Goal: Task Accomplishment & Management: Use online tool/utility

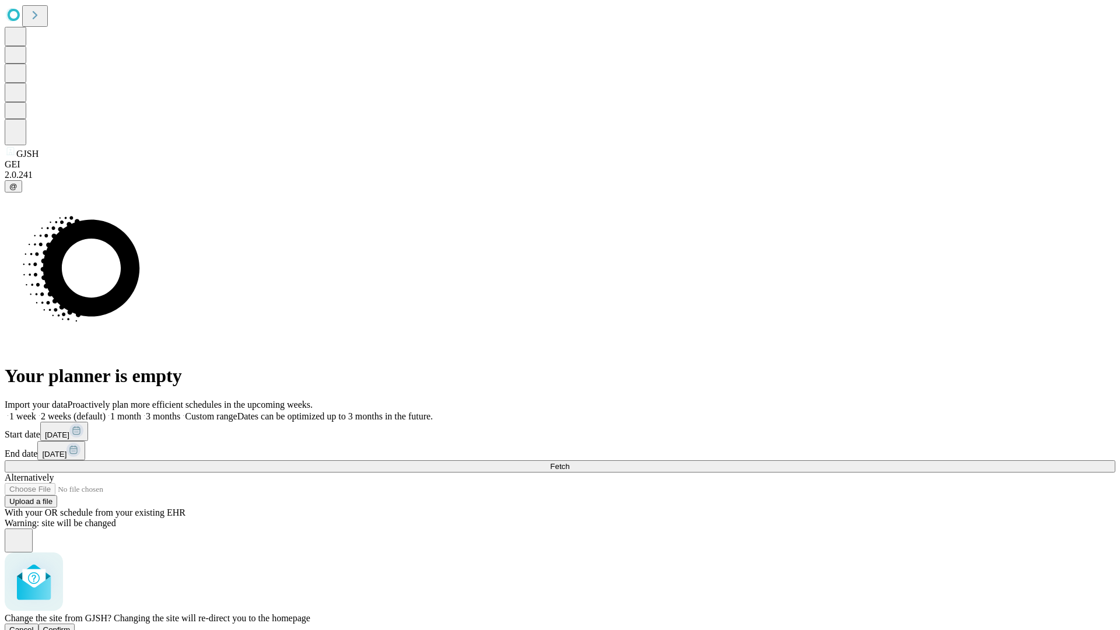
click at [71, 625] on span "Confirm" at bounding box center [56, 629] width 27 height 9
click at [141, 411] on label "1 month" at bounding box center [124, 416] width 36 height 10
click at [569, 462] on span "Fetch" at bounding box center [559, 466] width 19 height 9
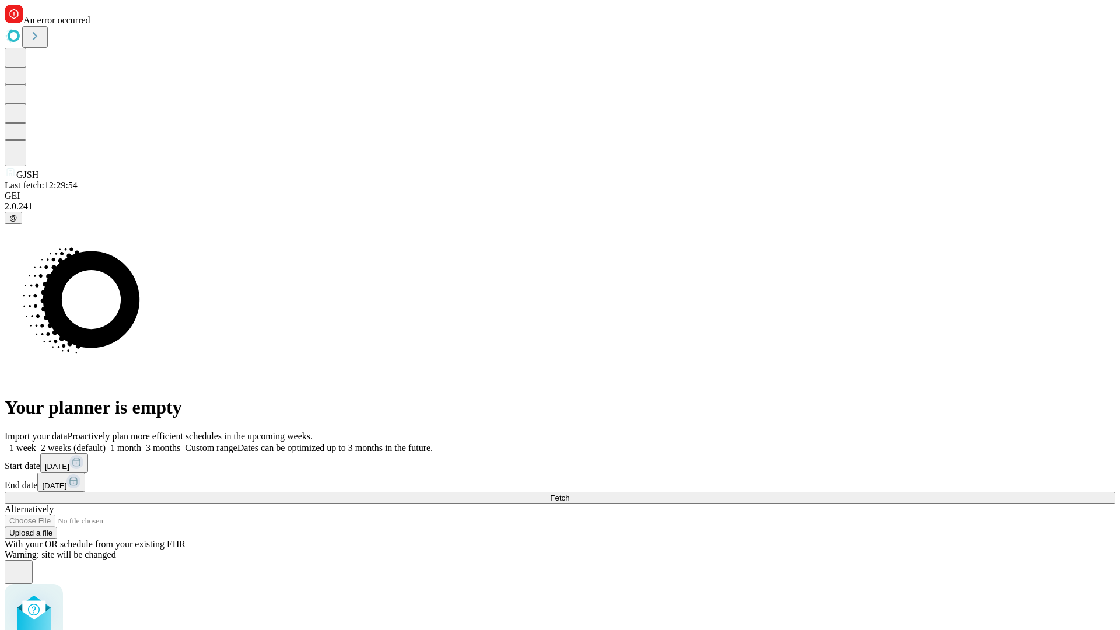
click at [141, 443] on label "1 month" at bounding box center [124, 448] width 36 height 10
click at [569, 493] on span "Fetch" at bounding box center [559, 497] width 19 height 9
click at [141, 443] on label "1 month" at bounding box center [124, 448] width 36 height 10
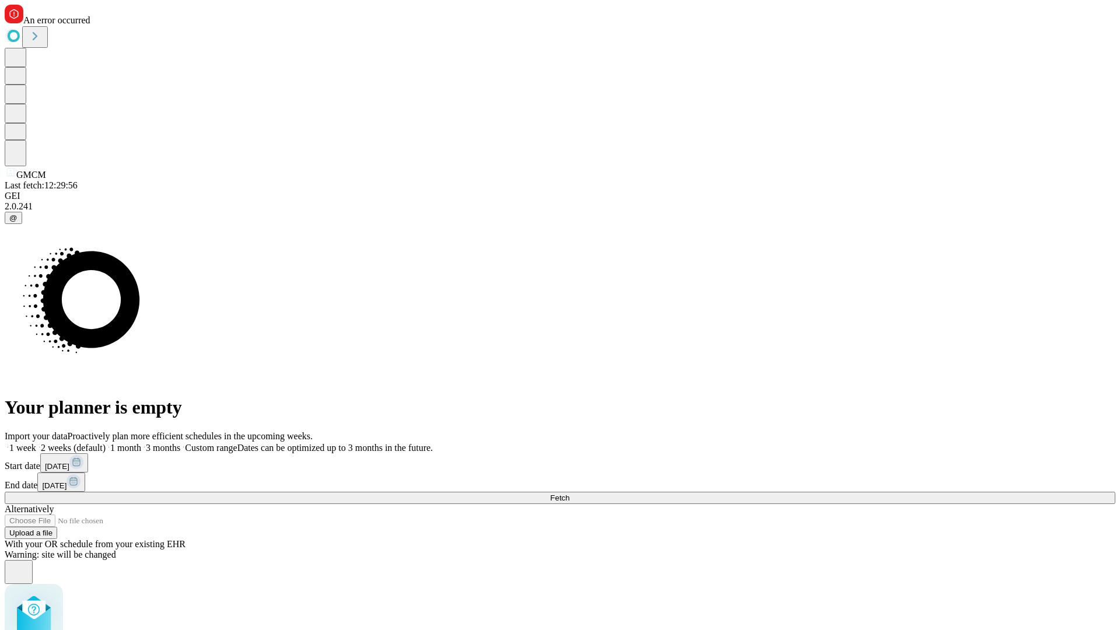
click at [569, 493] on span "Fetch" at bounding box center [559, 497] width 19 height 9
click at [141, 443] on label "1 month" at bounding box center [124, 448] width 36 height 10
click at [569, 493] on span "Fetch" at bounding box center [559, 497] width 19 height 9
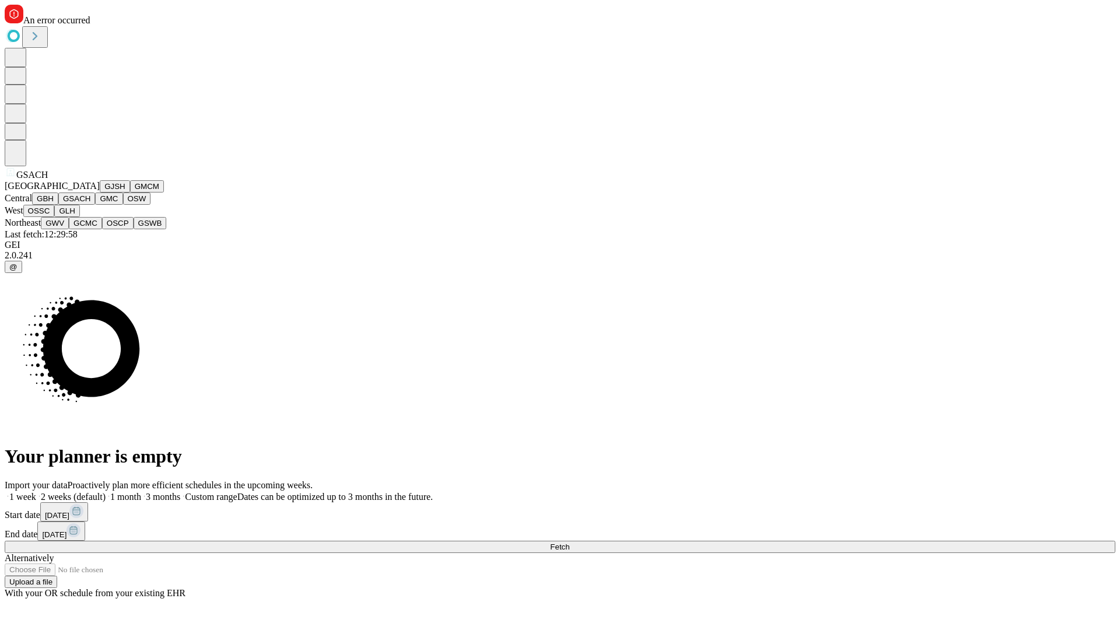
click at [95, 205] on button "GMC" at bounding box center [108, 198] width 27 height 12
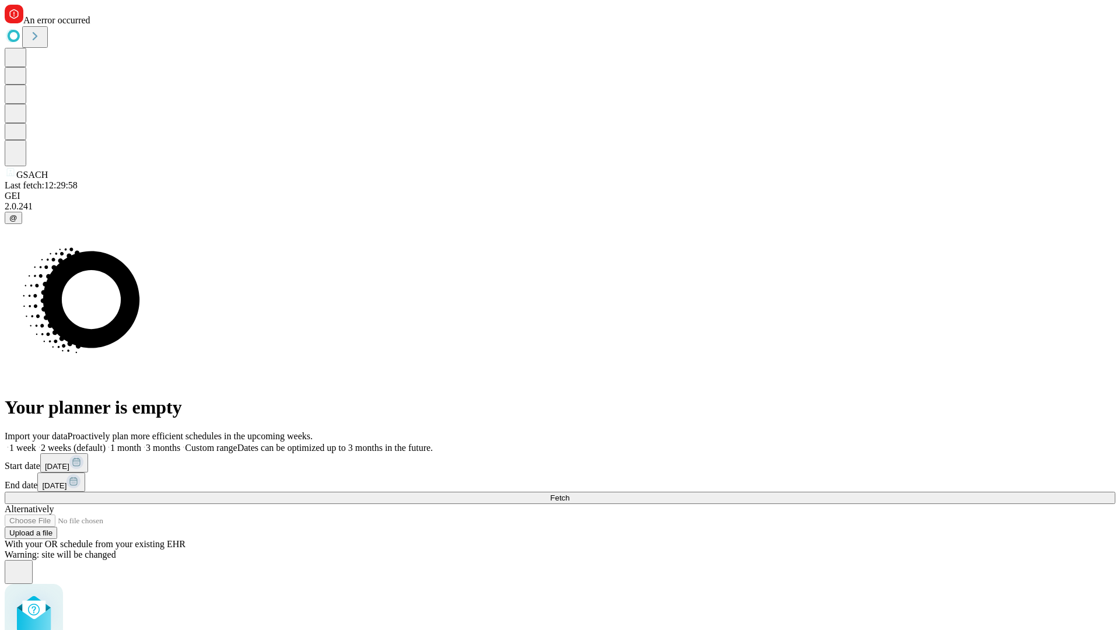
click at [141, 443] on label "1 month" at bounding box center [124, 448] width 36 height 10
click at [569, 493] on span "Fetch" at bounding box center [559, 497] width 19 height 9
click at [141, 443] on label "1 month" at bounding box center [124, 448] width 36 height 10
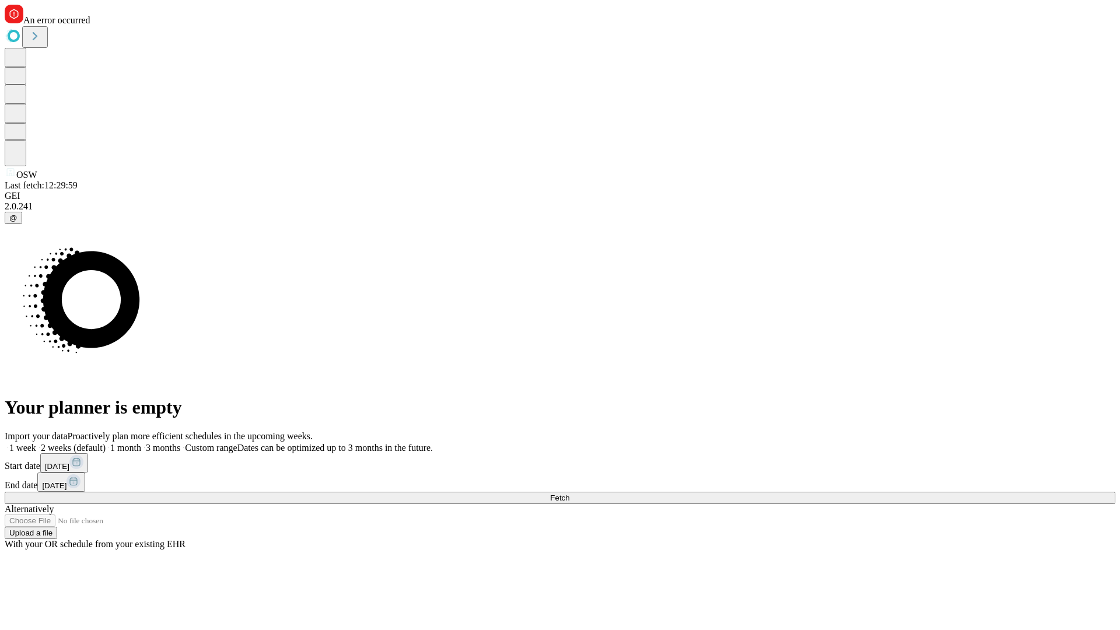
click at [569, 493] on span "Fetch" at bounding box center [559, 497] width 19 height 9
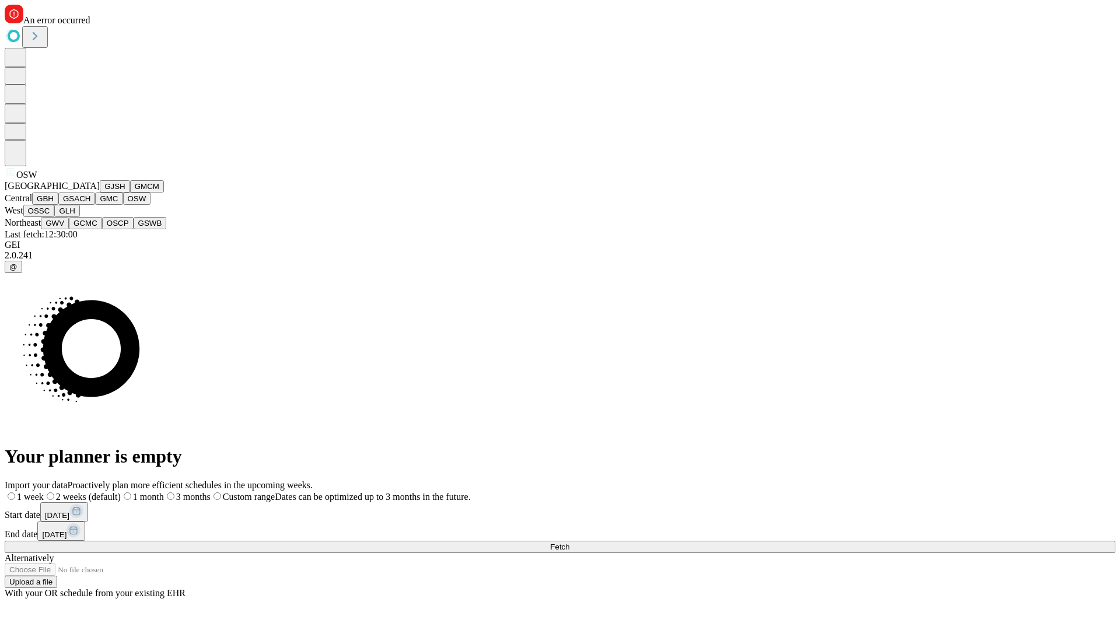
click at [55, 217] on button "OSSC" at bounding box center [38, 211] width 31 height 12
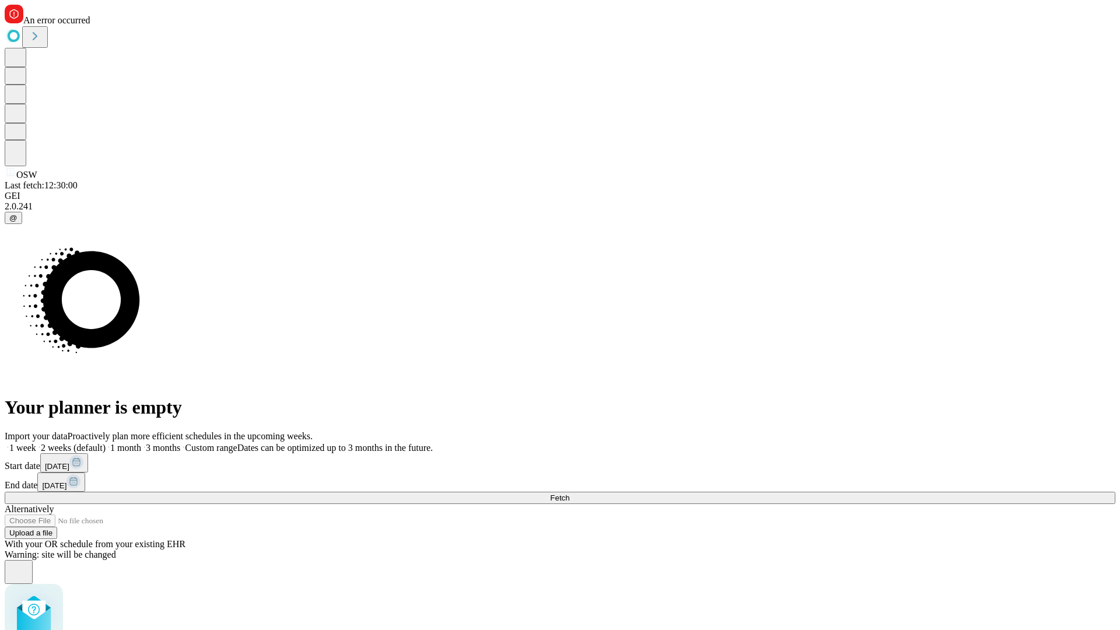
click at [141, 443] on label "1 month" at bounding box center [124, 448] width 36 height 10
click at [569, 493] on span "Fetch" at bounding box center [559, 497] width 19 height 9
click at [141, 443] on label "1 month" at bounding box center [124, 448] width 36 height 10
click at [569, 493] on span "Fetch" at bounding box center [559, 497] width 19 height 9
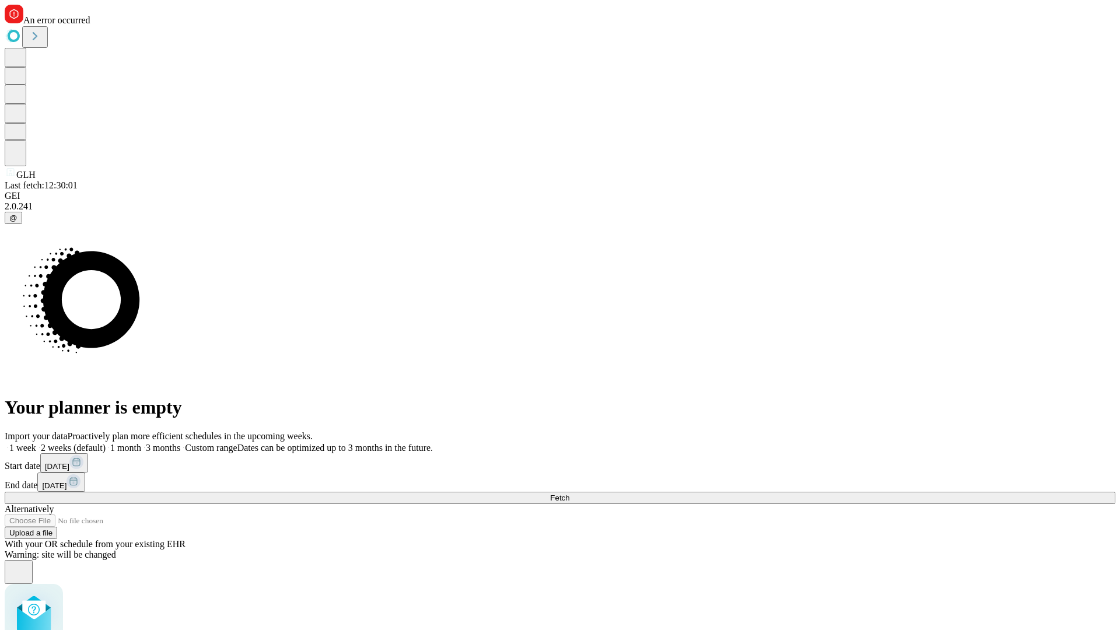
click at [141, 443] on label "1 month" at bounding box center [124, 448] width 36 height 10
click at [569, 493] on span "Fetch" at bounding box center [559, 497] width 19 height 9
click at [141, 443] on label "1 month" at bounding box center [124, 448] width 36 height 10
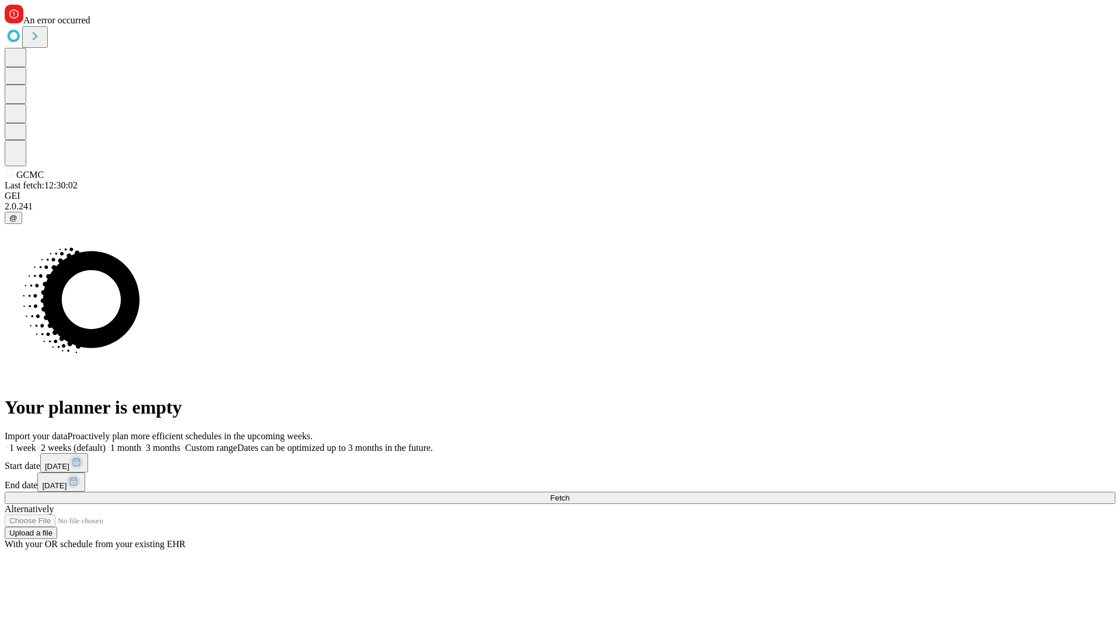
click at [569, 493] on span "Fetch" at bounding box center [559, 497] width 19 height 9
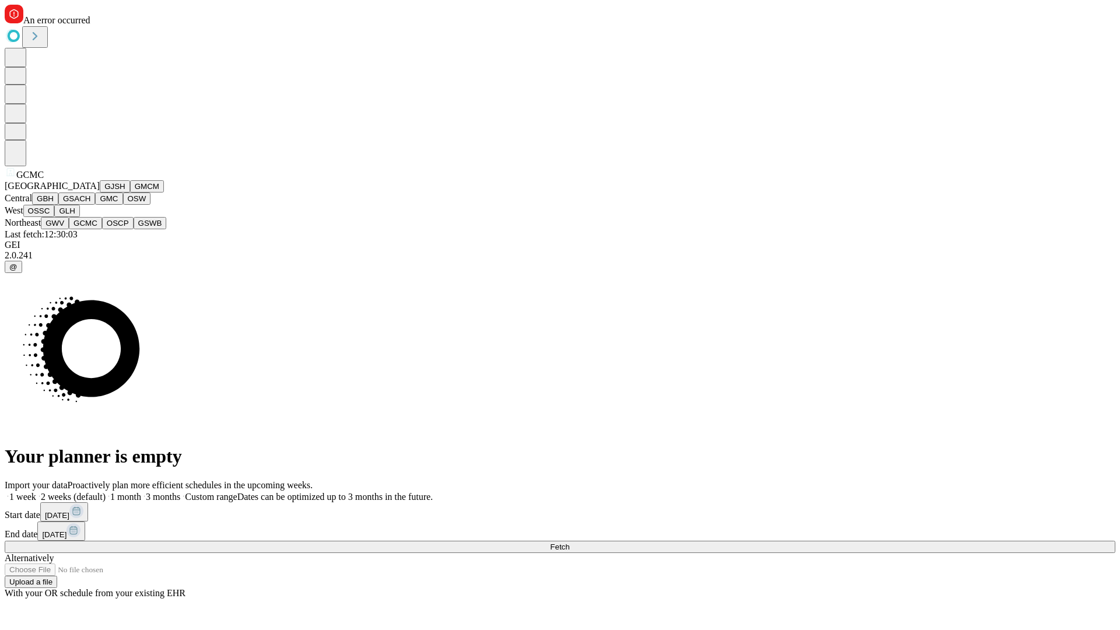
click at [102, 229] on button "OSCP" at bounding box center [117, 223] width 31 height 12
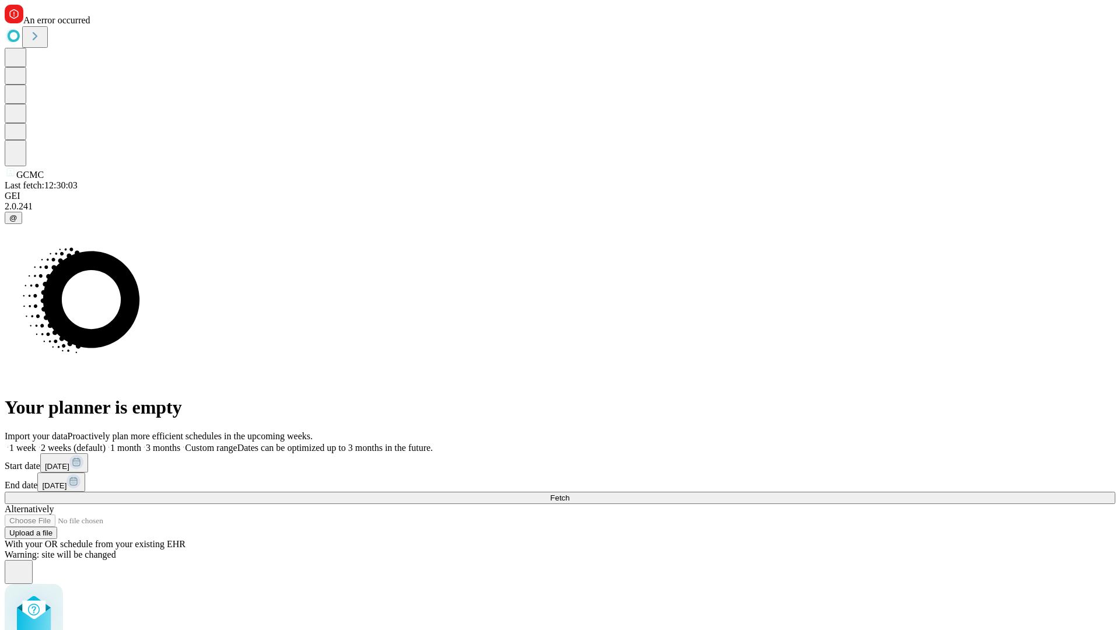
click at [141, 443] on label "1 month" at bounding box center [124, 448] width 36 height 10
click at [569, 493] on span "Fetch" at bounding box center [559, 497] width 19 height 9
click at [141, 443] on label "1 month" at bounding box center [124, 448] width 36 height 10
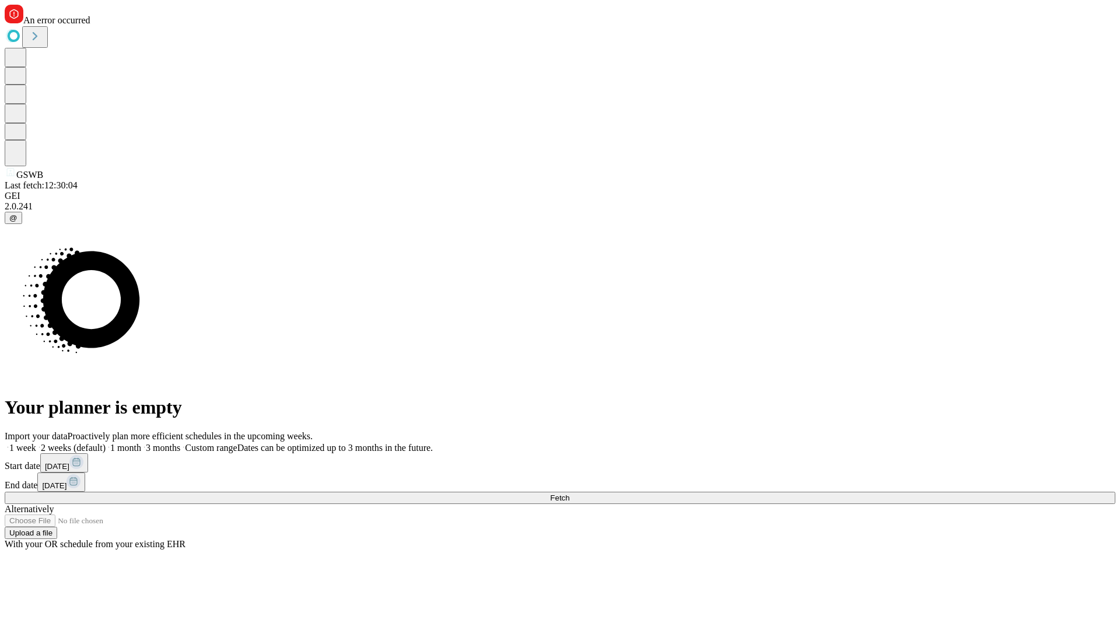
click at [569, 493] on span "Fetch" at bounding box center [559, 497] width 19 height 9
